Goal: Task Accomplishment & Management: Manage account settings

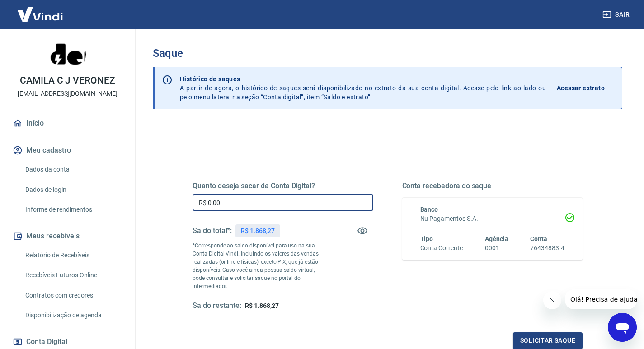
click at [228, 204] on input "R$ 0,00" at bounding box center [283, 202] width 181 height 17
type input "R$ 1.868,27"
click at [544, 334] on button "Solicitar saque" at bounding box center [548, 341] width 70 height 17
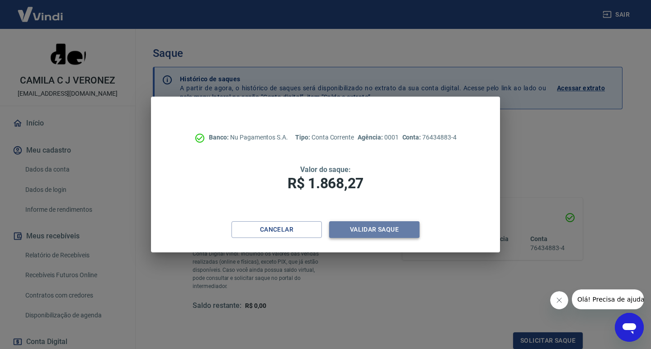
click at [399, 230] on button "Validar saque" at bounding box center [374, 229] width 90 height 17
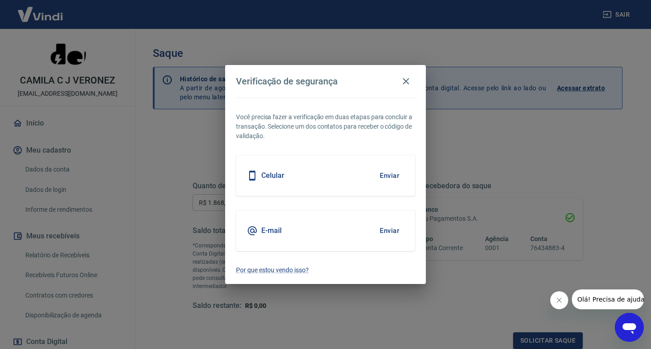
click at [395, 175] on button "Enviar" at bounding box center [389, 175] width 29 height 19
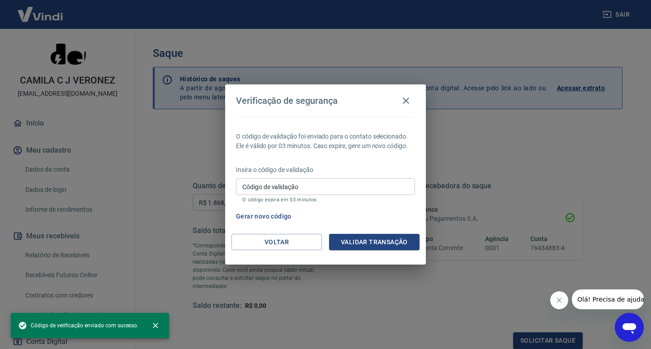
click at [281, 171] on p "Insira o código de validação" at bounding box center [325, 169] width 179 height 9
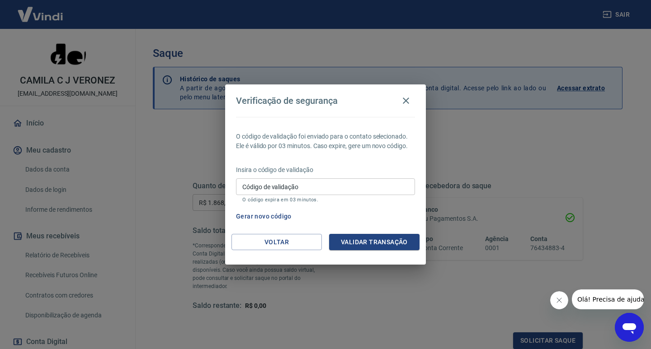
click at [298, 183] on input "Código de validação" at bounding box center [325, 187] width 179 height 17
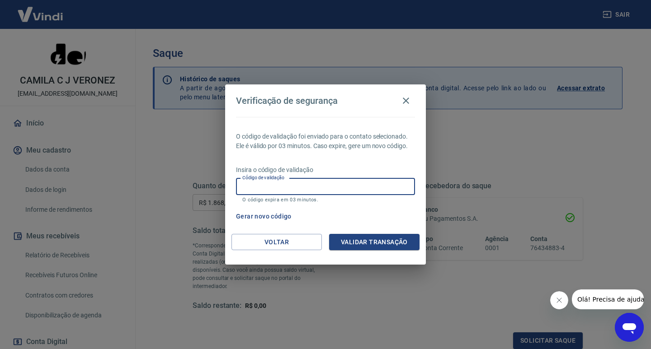
click at [312, 91] on h2 "Verificação de segurança" at bounding box center [325, 101] width 201 height 33
click at [302, 189] on input "Código de validação" at bounding box center [325, 187] width 179 height 17
type input "205925"
click at [358, 238] on button "Validar transação" at bounding box center [374, 242] width 90 height 17
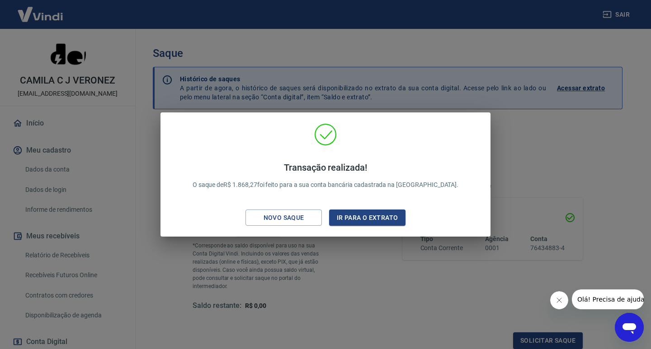
click at [362, 247] on div "Transação realizada! O saque de R$ 1.868,27 foi feito para a sua conta bancária…" at bounding box center [325, 174] width 651 height 349
